Goal: Transaction & Acquisition: Subscribe to service/newsletter

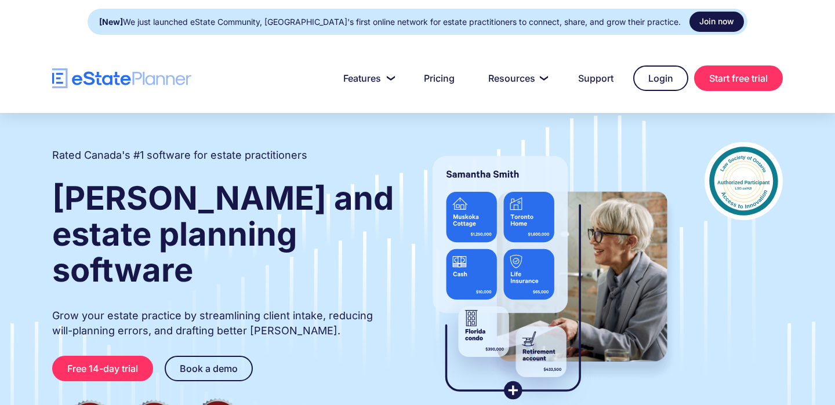
click at [690, 22] on link "Join now" at bounding box center [717, 22] width 55 height 20
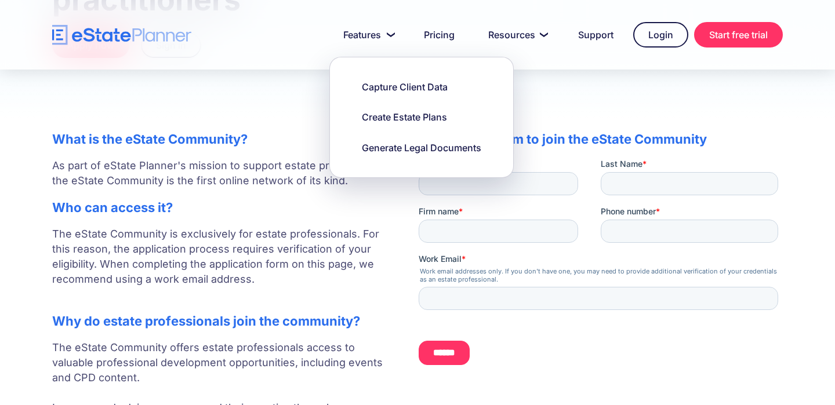
scroll to position [216, 0]
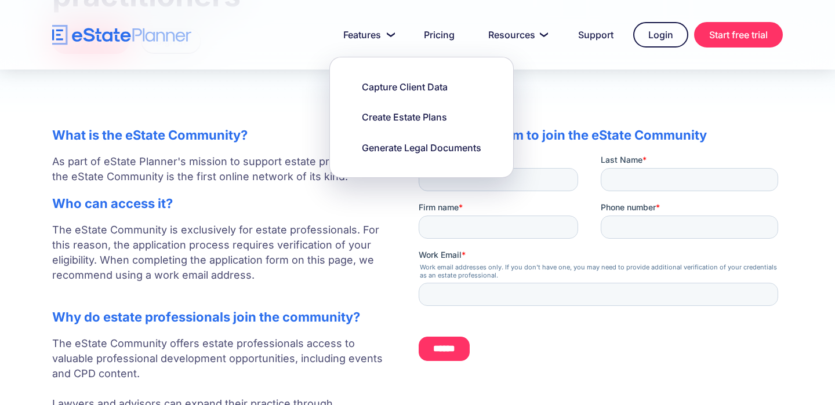
click at [256, 168] on p "As part of eState Planner's mission to support estate professionals, the eState…" at bounding box center [223, 169] width 343 height 30
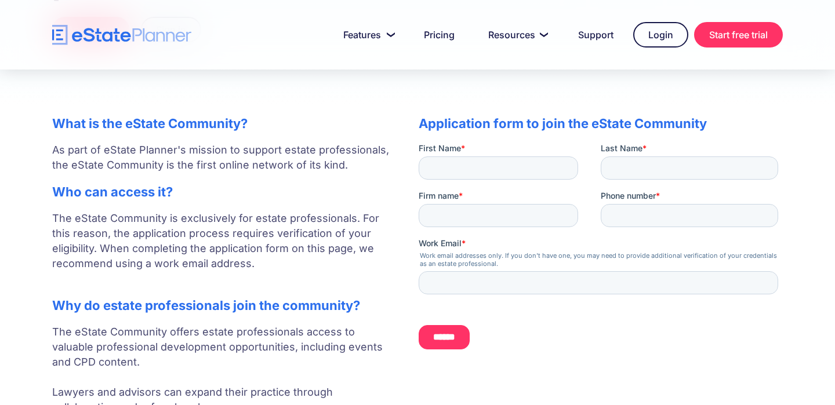
scroll to position [81, 0]
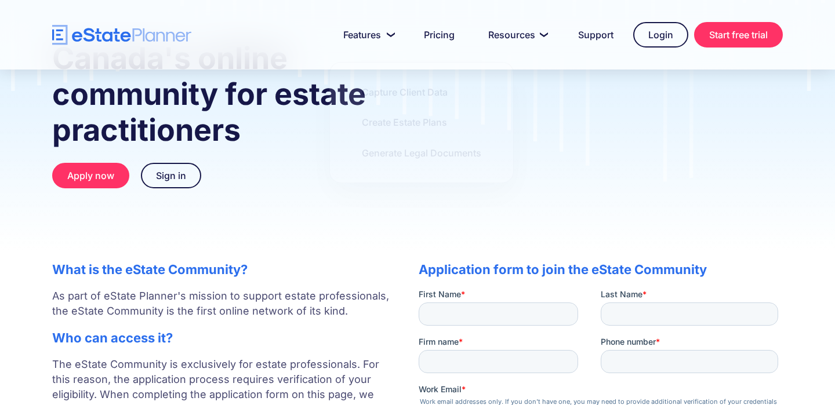
click at [82, 44] on img "home" at bounding box center [121, 35] width 139 height 20
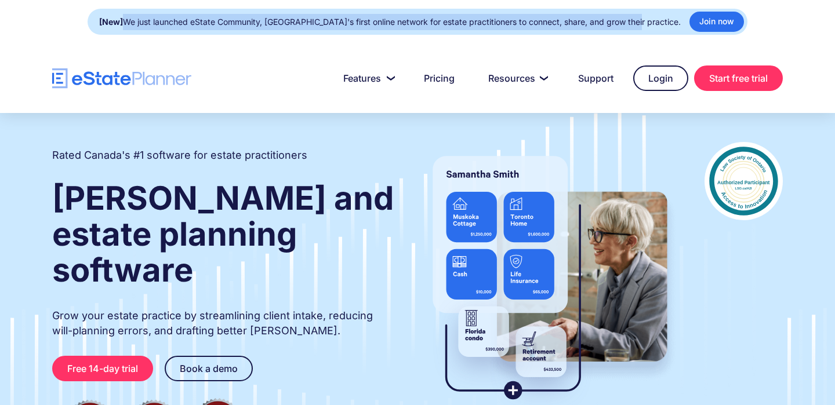
drag, startPoint x: 658, startPoint y: 20, endPoint x: 150, endPoint y: 22, distance: 508.0
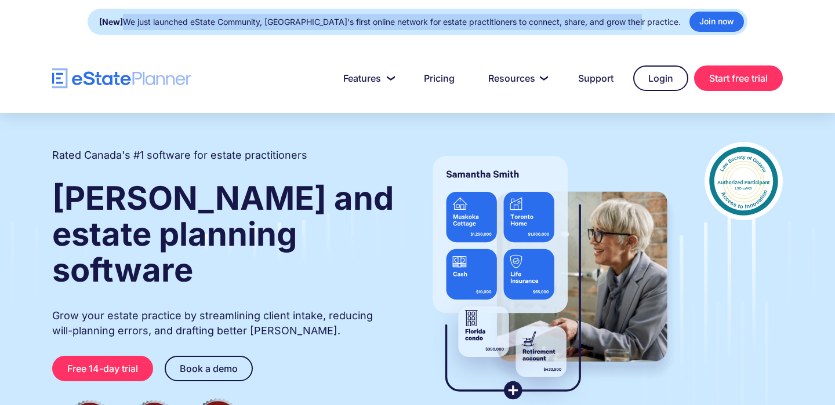
click at [150, 22] on div "[New] We just launched eState Community, Canada's first online network for esta…" at bounding box center [418, 22] width 660 height 26
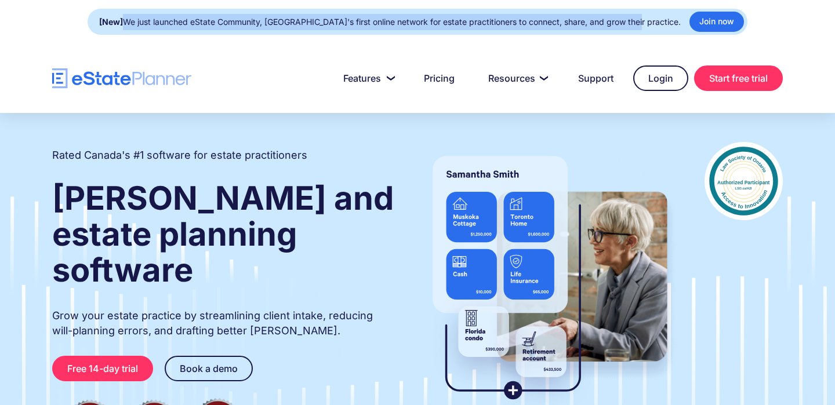
copy div "We just launched eState Community, Canada's first online network for estate pra…"
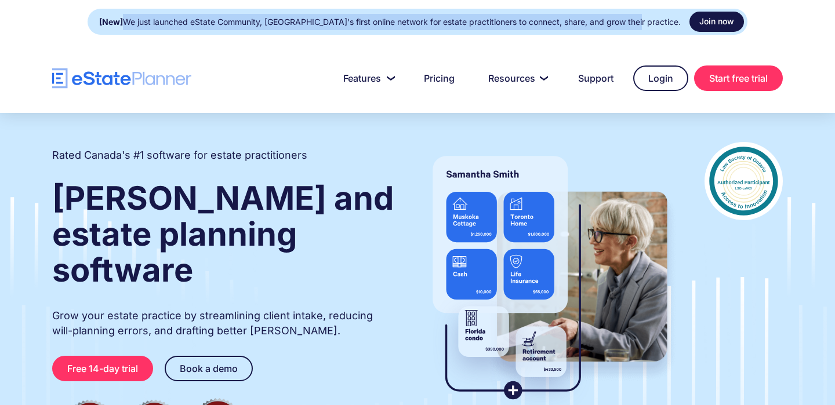
click at [703, 23] on link "Join now" at bounding box center [717, 22] width 55 height 20
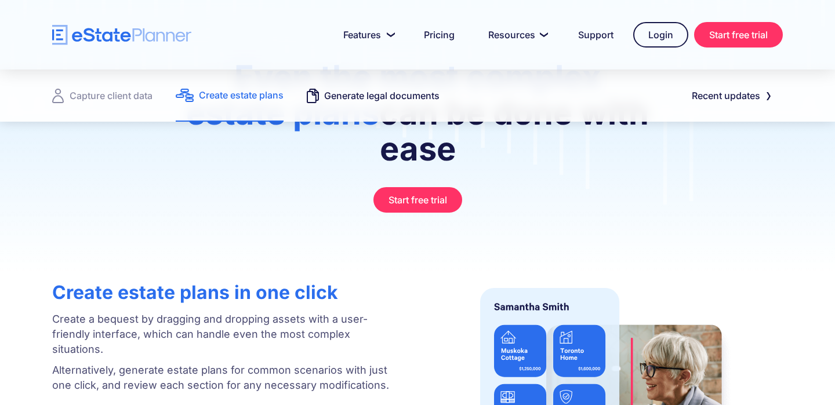
scroll to position [273, 0]
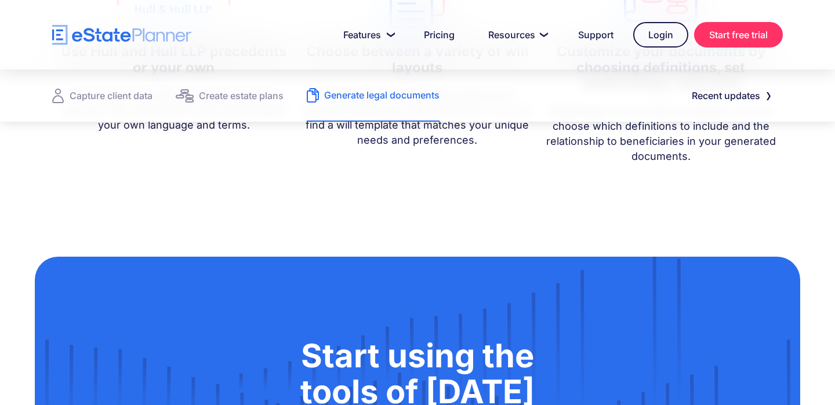
scroll to position [1240, 0]
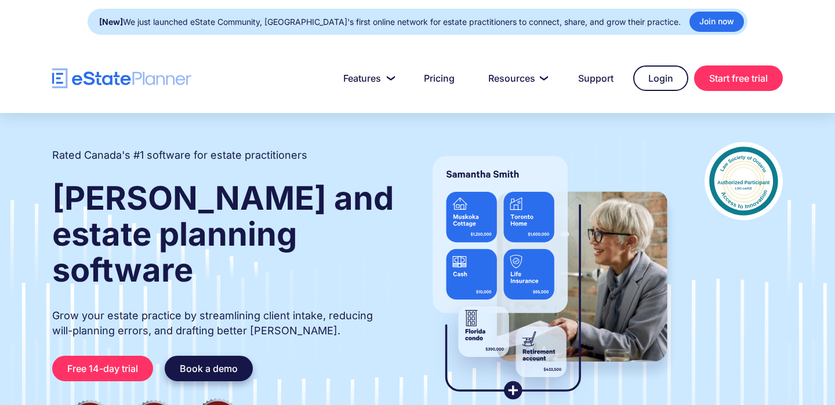
click at [190, 356] on link "Book a demo" at bounding box center [209, 369] width 88 height 26
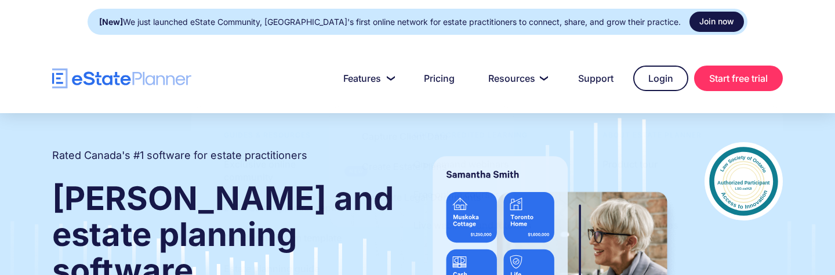
click at [696, 13] on link "Join now" at bounding box center [717, 22] width 55 height 20
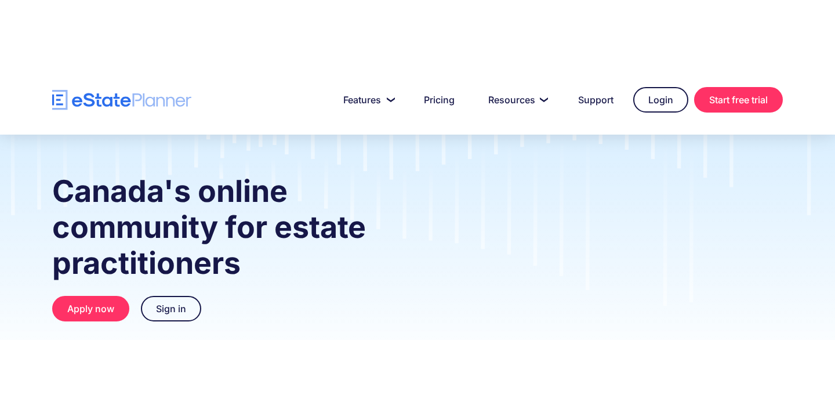
scroll to position [44, 0]
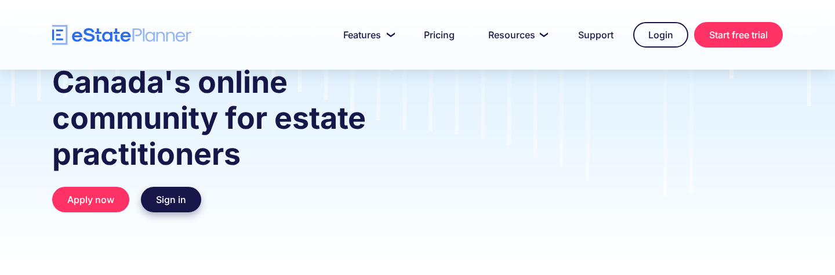
click at [180, 198] on link "Sign in" at bounding box center [171, 200] width 60 height 26
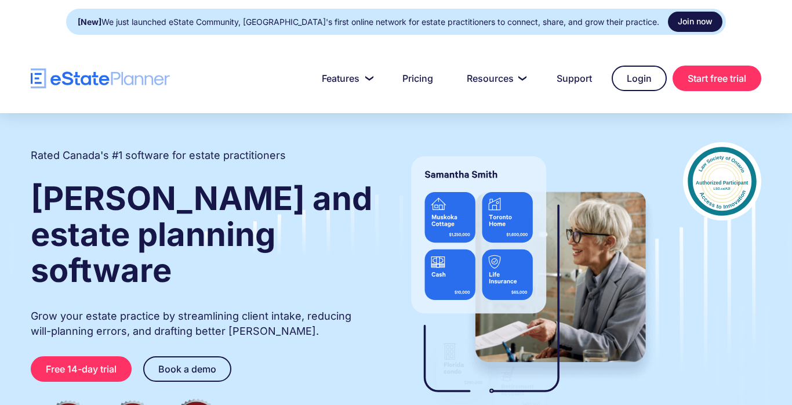
click at [674, 23] on link "Join now" at bounding box center [695, 22] width 55 height 20
